Goal: Information Seeking & Learning: Learn about a topic

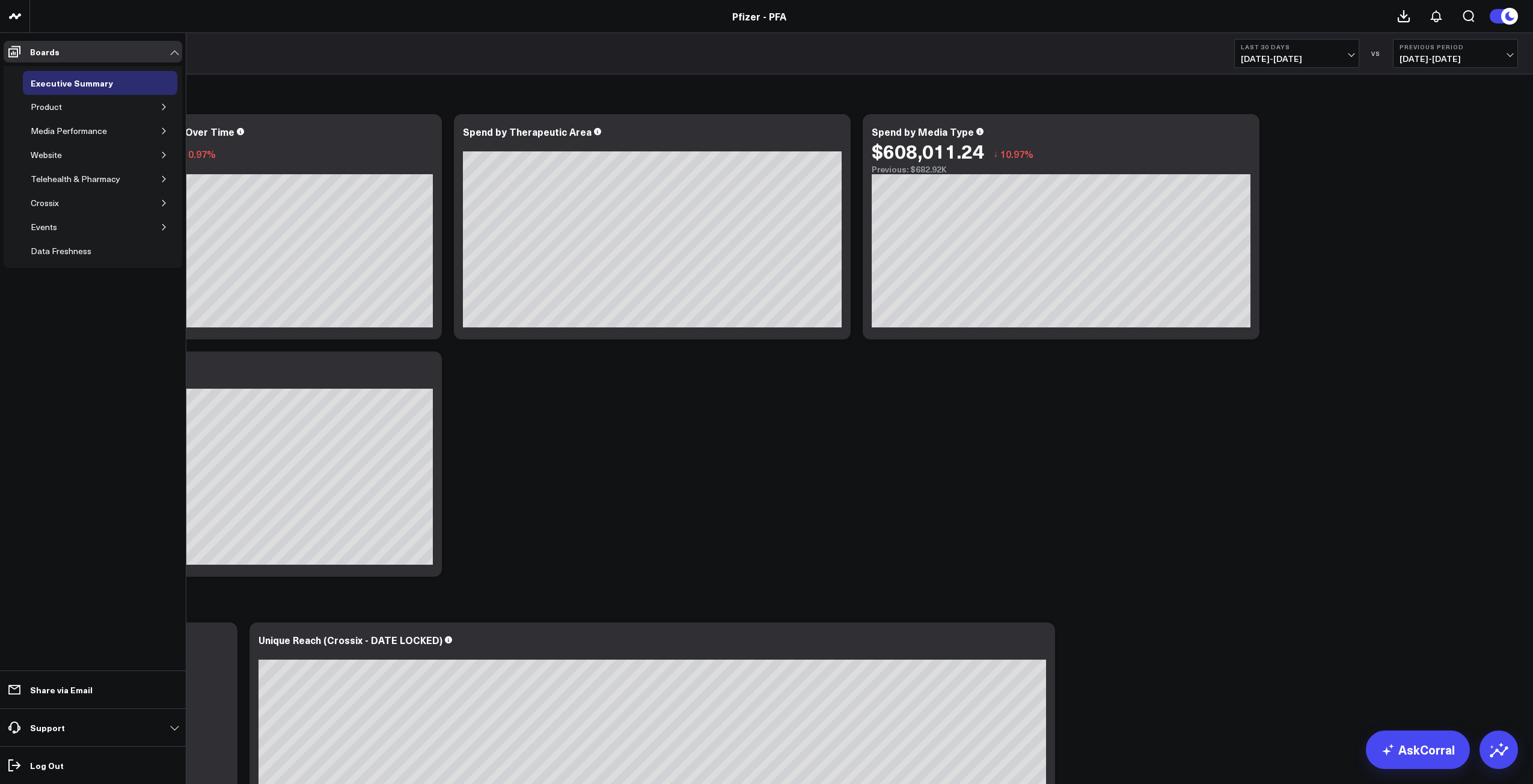
click at [166, 107] on icon "button" at bounding box center [163, 107] width 3 height 6
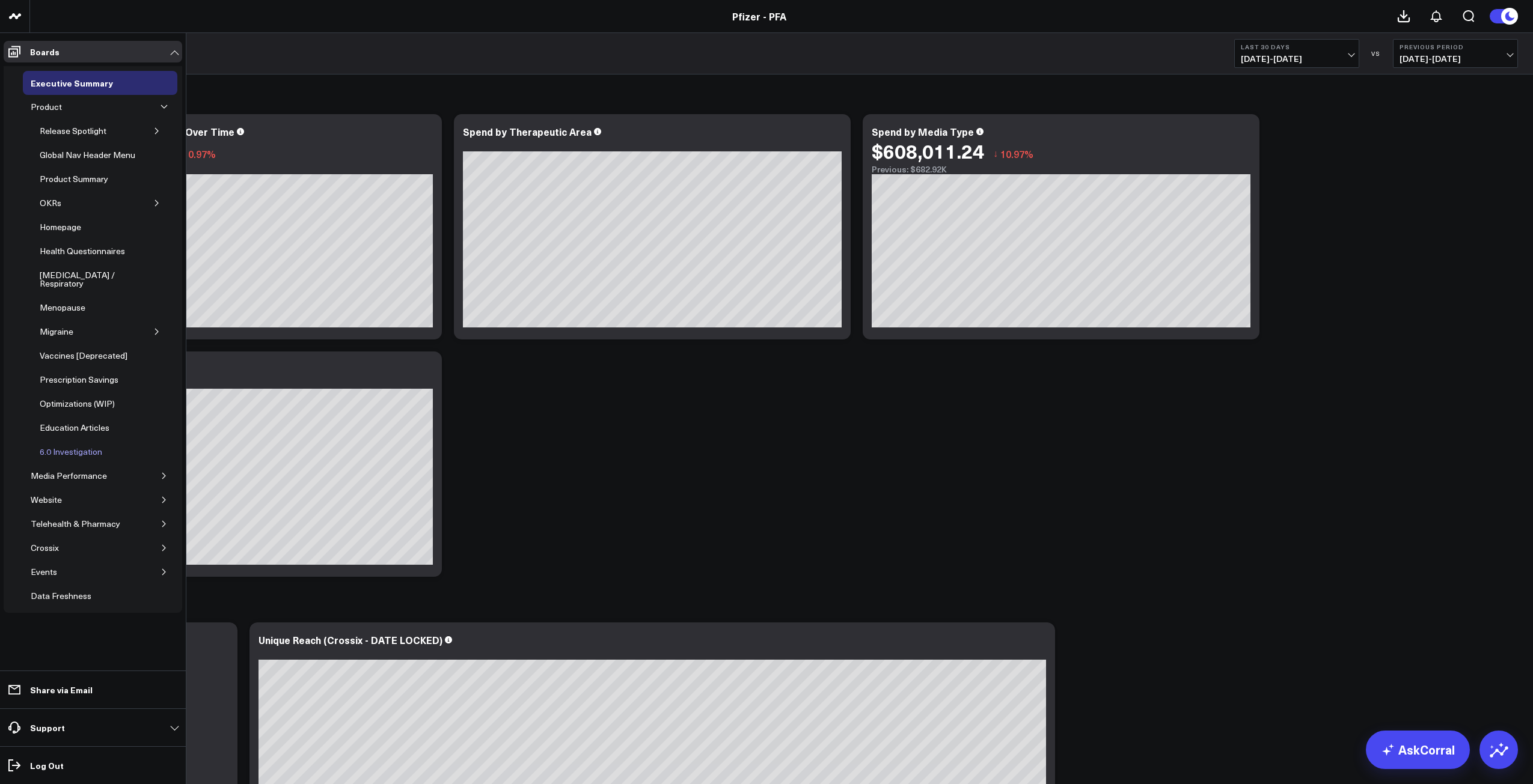
click at [62, 445] on div "6.0 Investigation" at bounding box center [71, 452] width 68 height 15
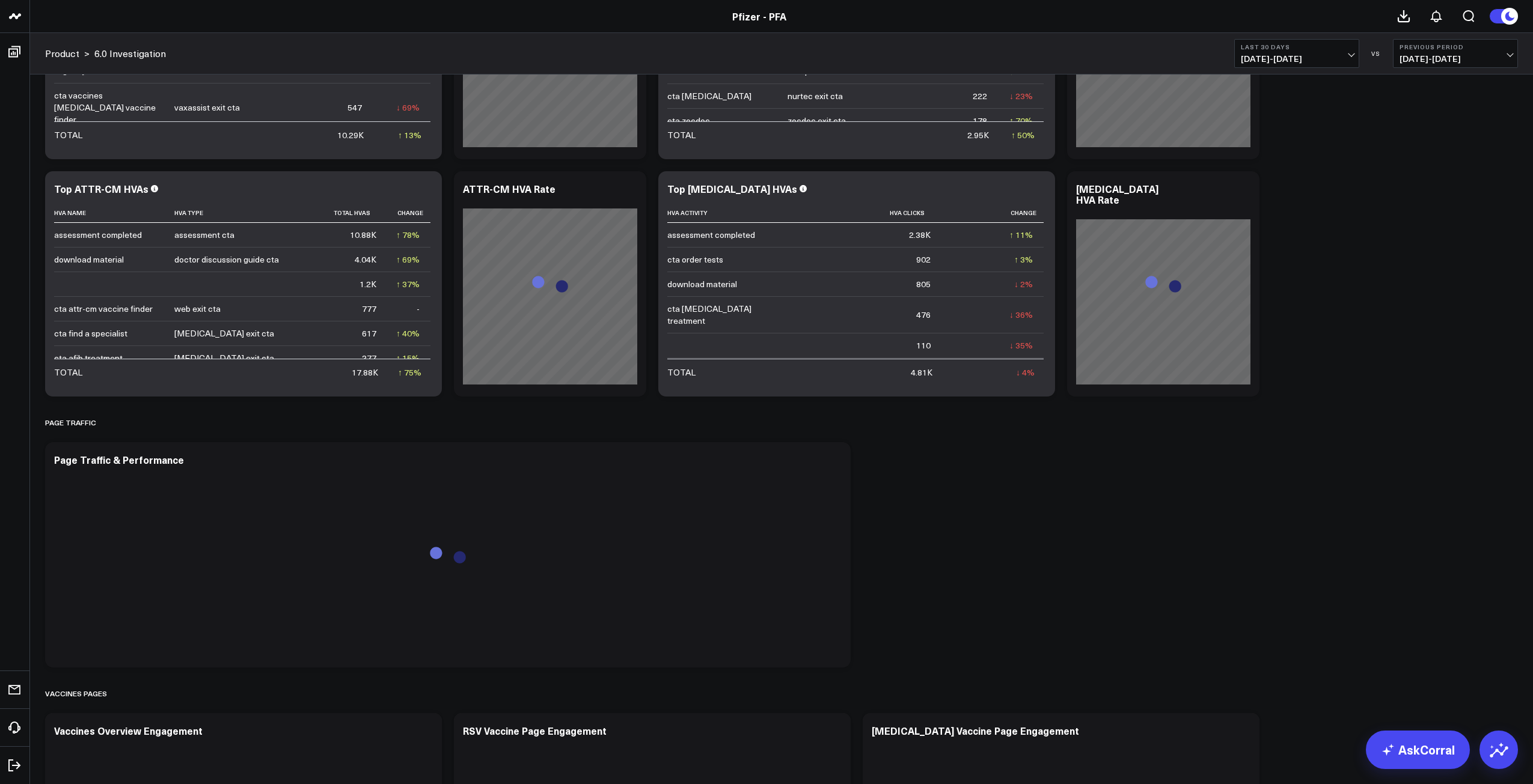
scroll to position [60, 0]
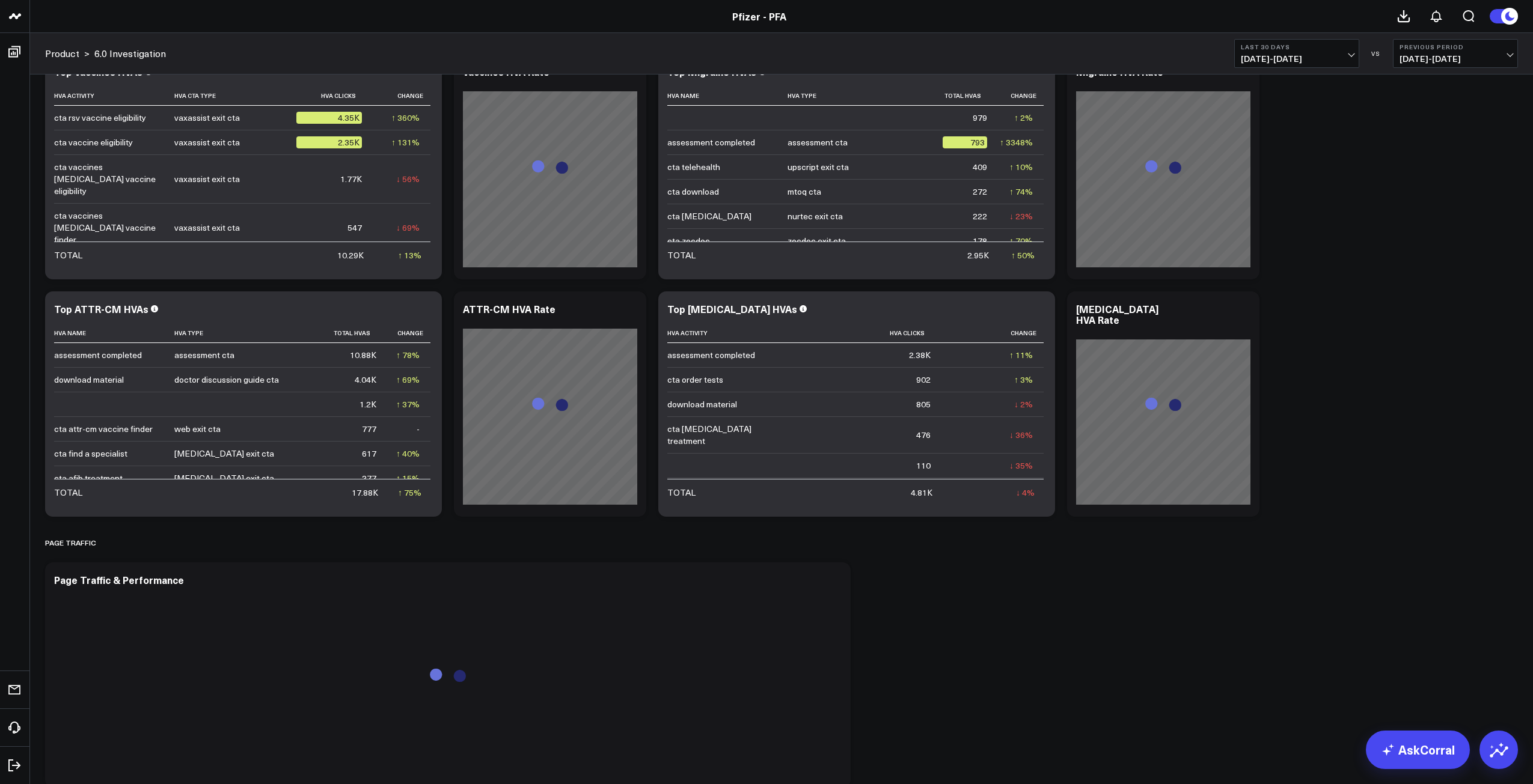
click at [1356, 50] on button "Last 30 Days [DATE] - [DATE]" at bounding box center [1296, 53] width 125 height 29
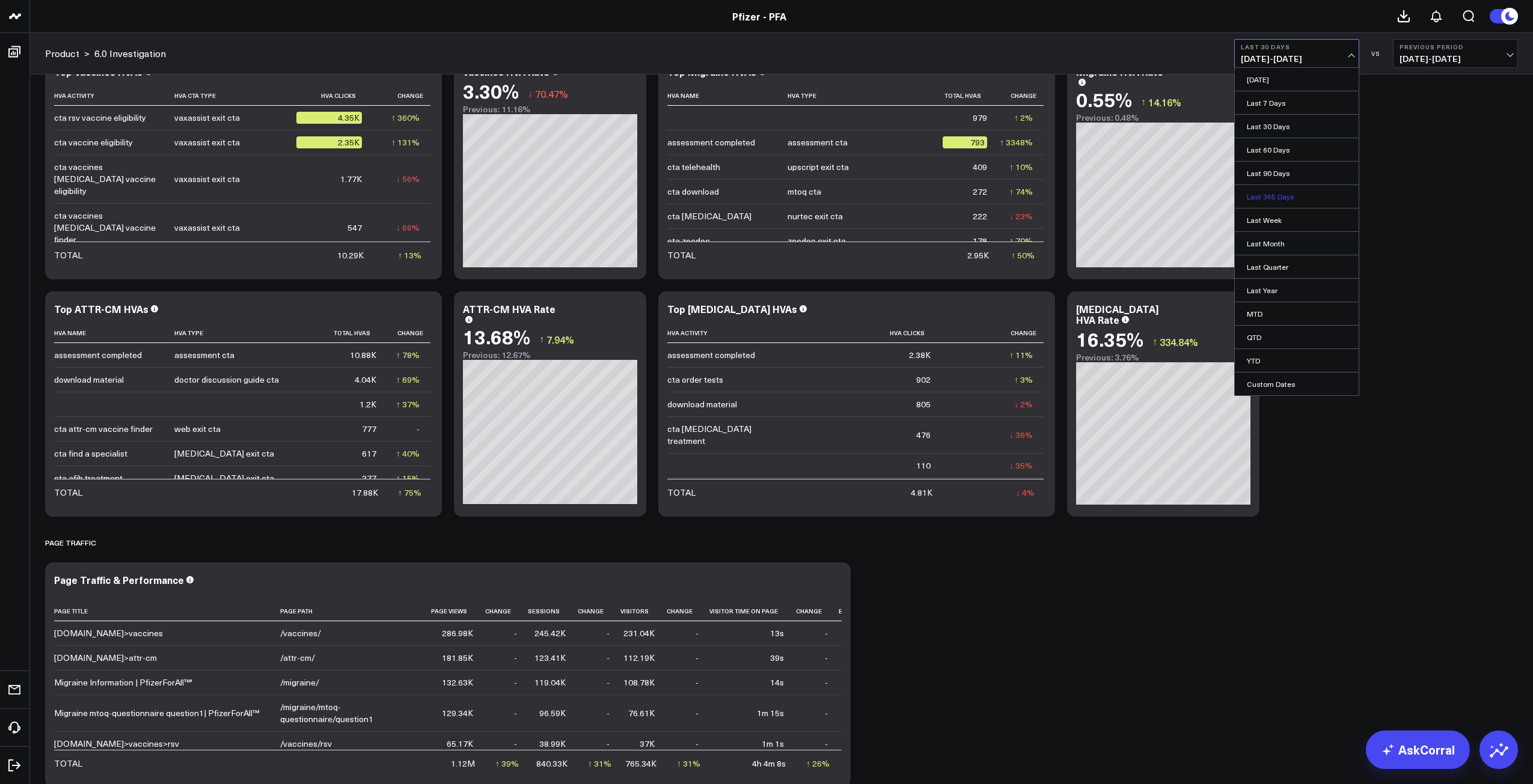
click at [1268, 196] on link "Last 365 Days" at bounding box center [1296, 196] width 124 height 23
